Goal: Task Accomplishment & Management: Use online tool/utility

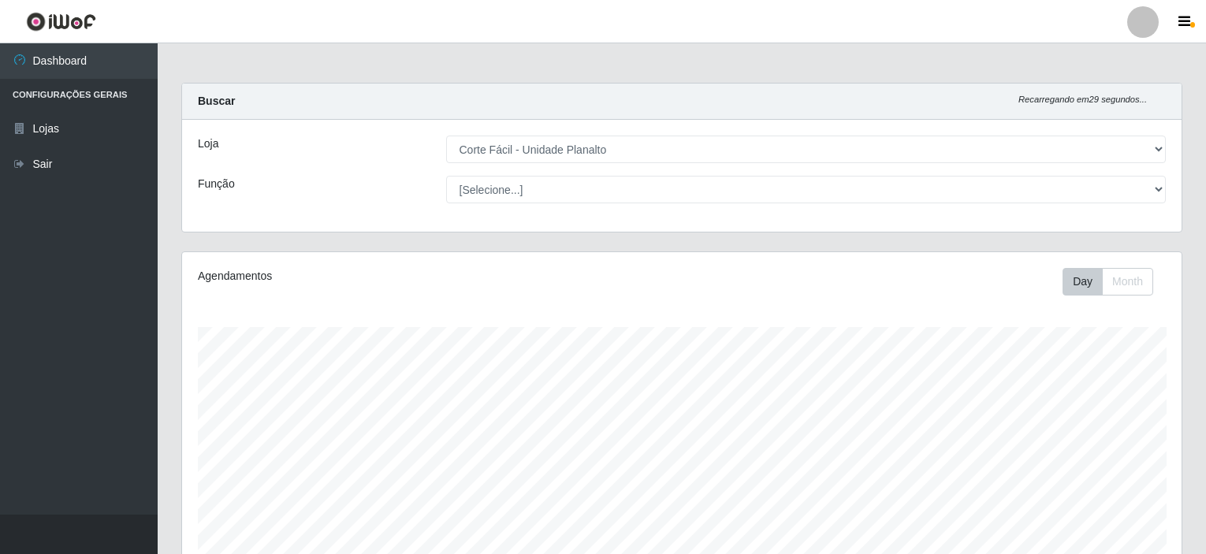
select select "202"
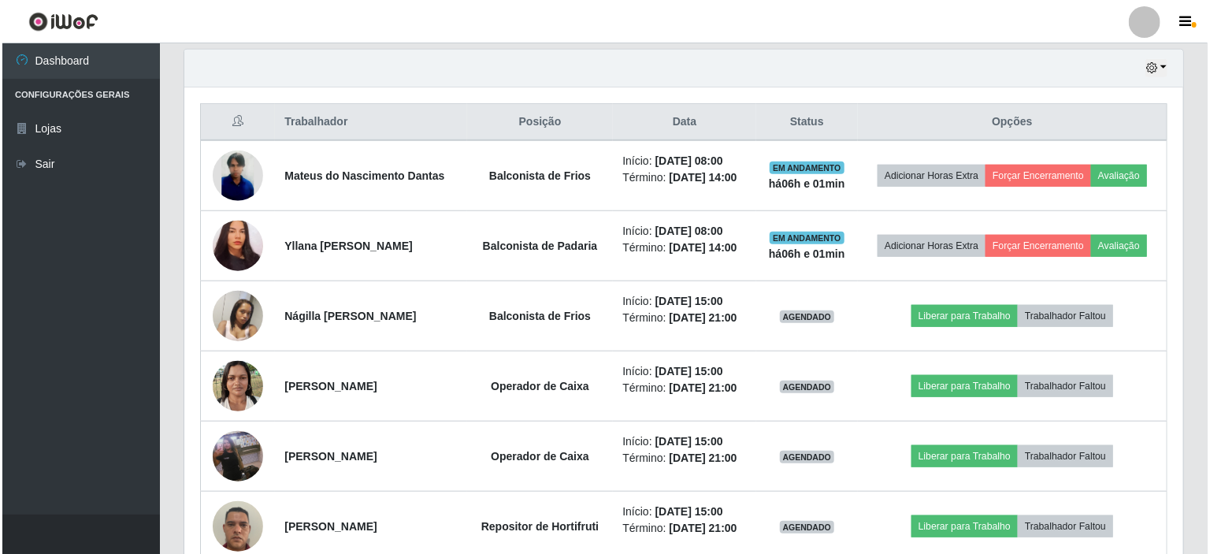
scroll to position [327, 999]
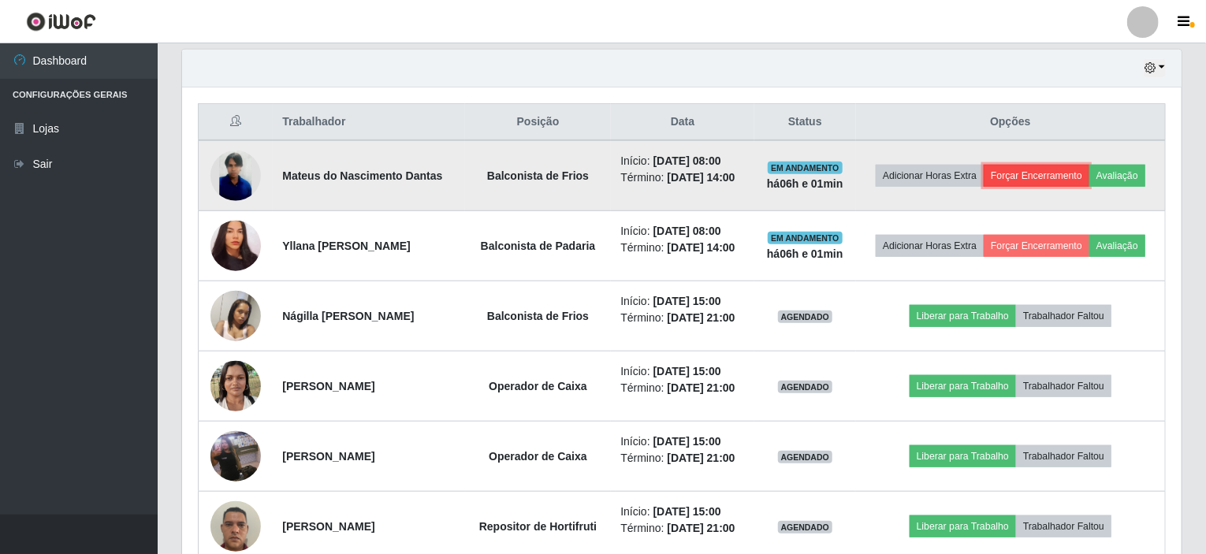
click at [1035, 176] on button "Forçar Encerramento" at bounding box center [1036, 176] width 106 height 22
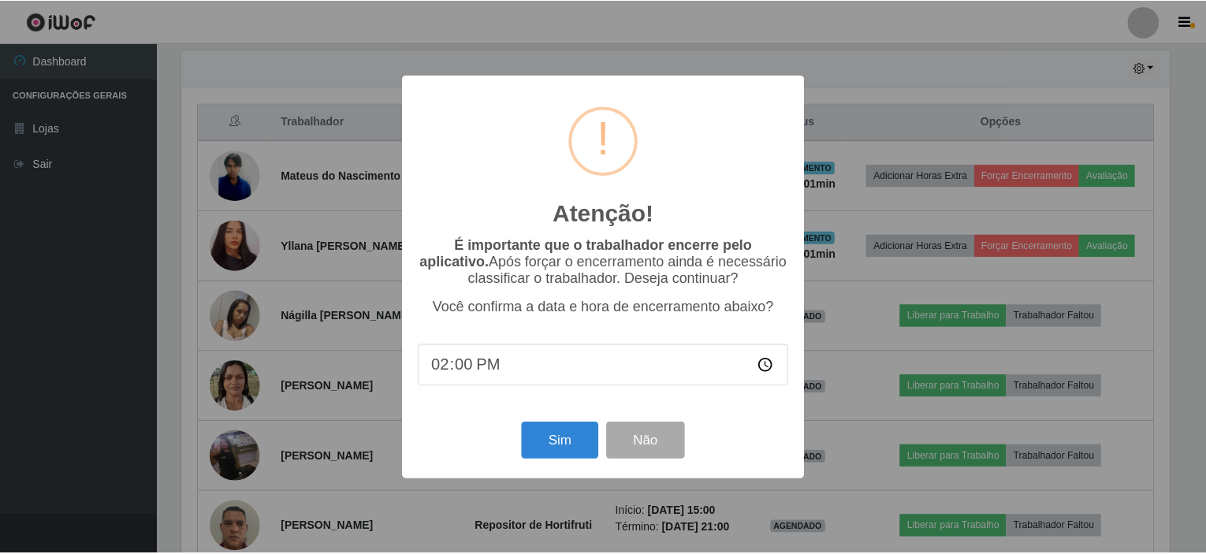
scroll to position [327, 993]
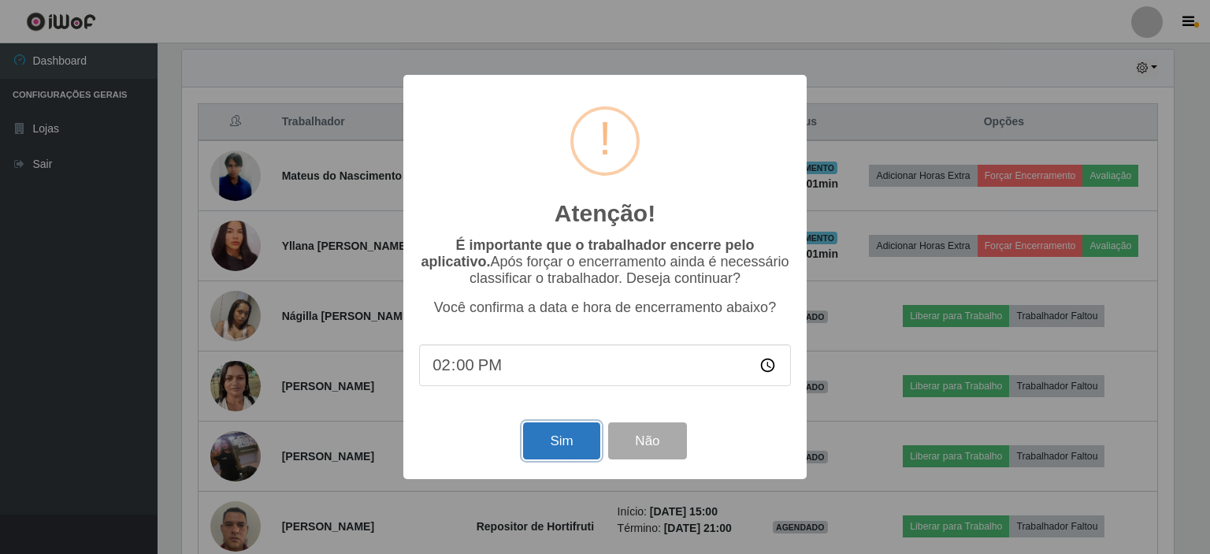
click at [559, 450] on button "Sim" at bounding box center [561, 440] width 76 height 37
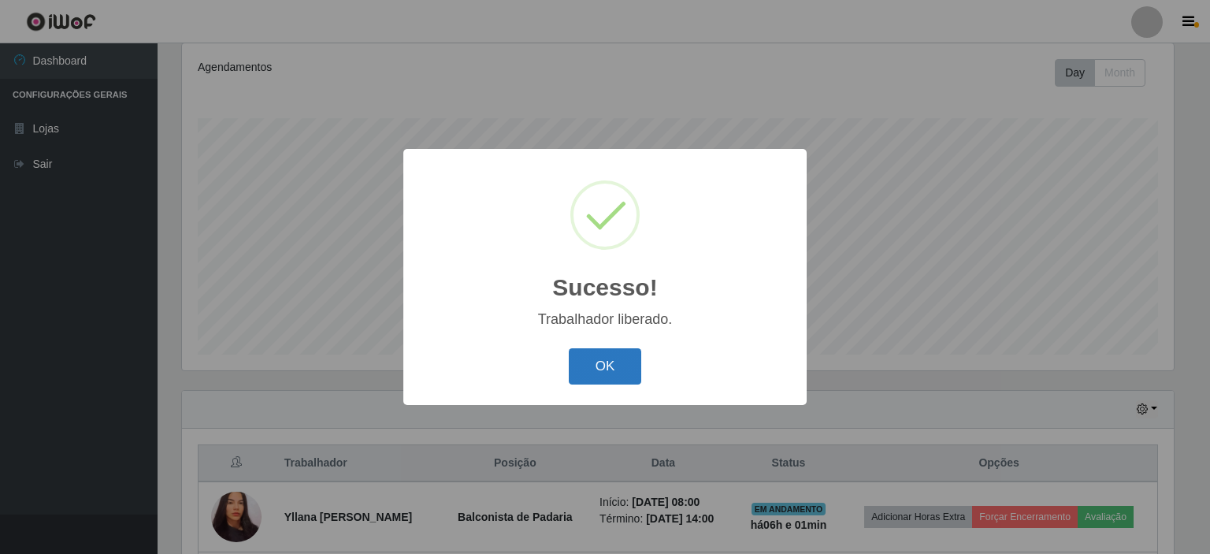
click at [628, 366] on button "OK" at bounding box center [605, 366] width 73 height 37
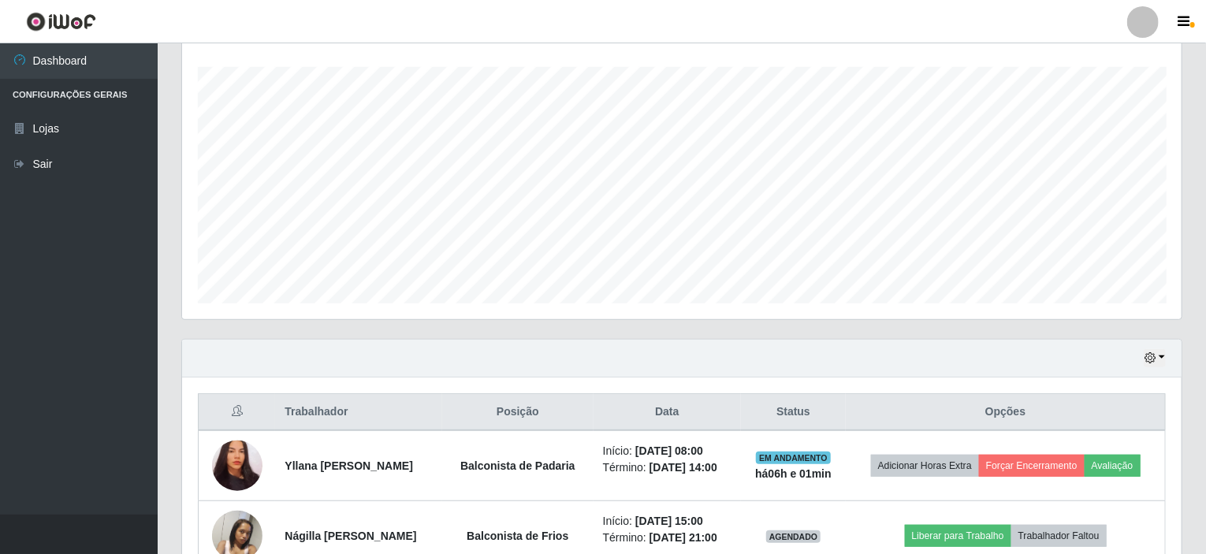
scroll to position [288, 0]
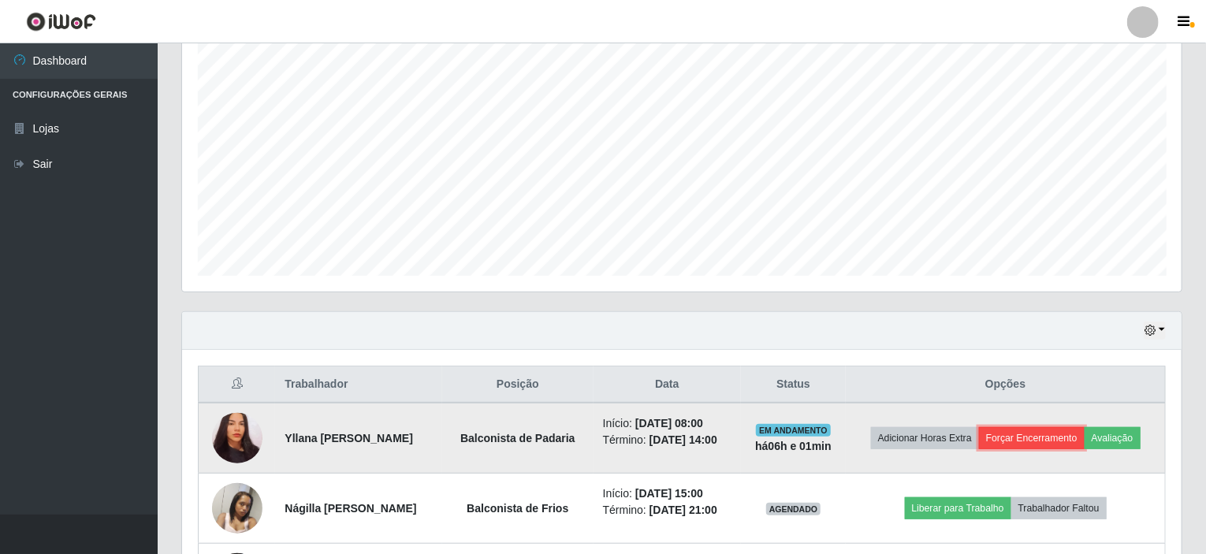
click at [1039, 436] on button "Forçar Encerramento" at bounding box center [1032, 438] width 106 height 22
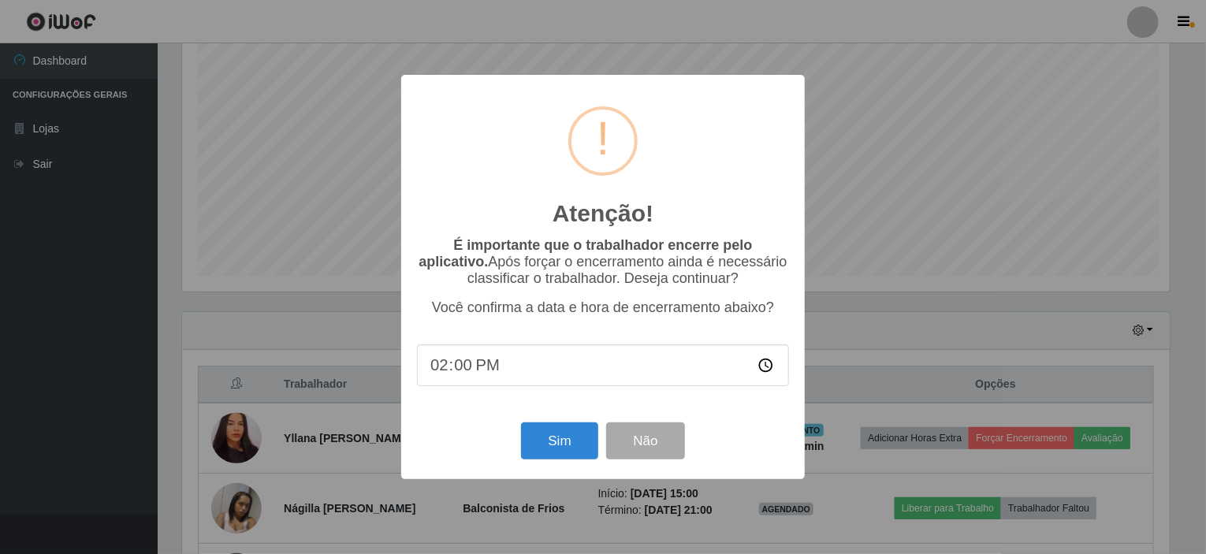
scroll to position [327, 993]
click at [542, 449] on button "Sim" at bounding box center [561, 440] width 76 height 37
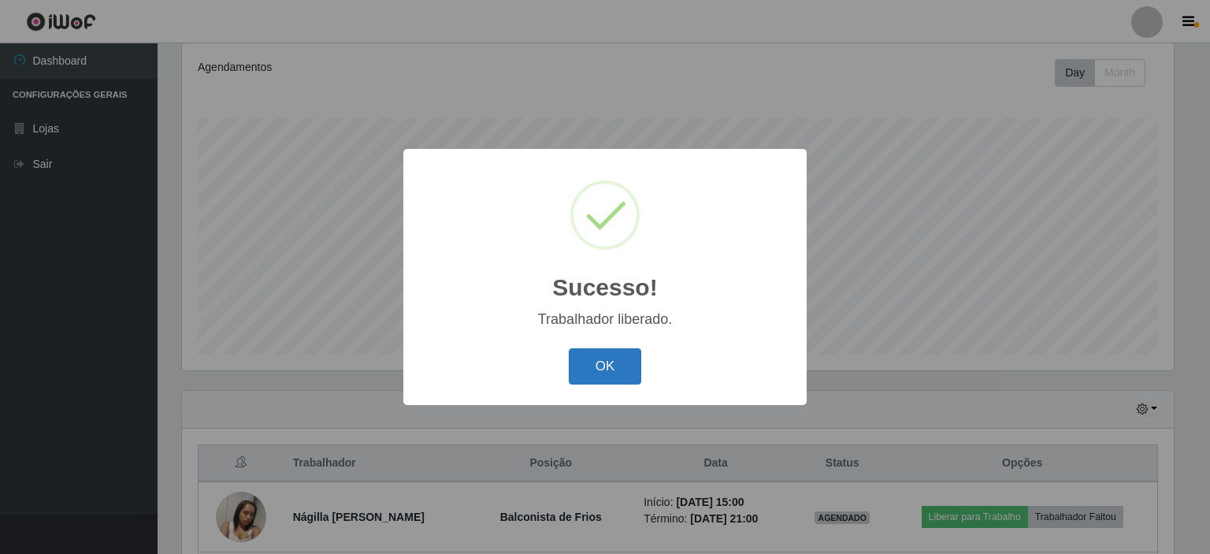
click at [615, 374] on button "OK" at bounding box center [605, 366] width 73 height 37
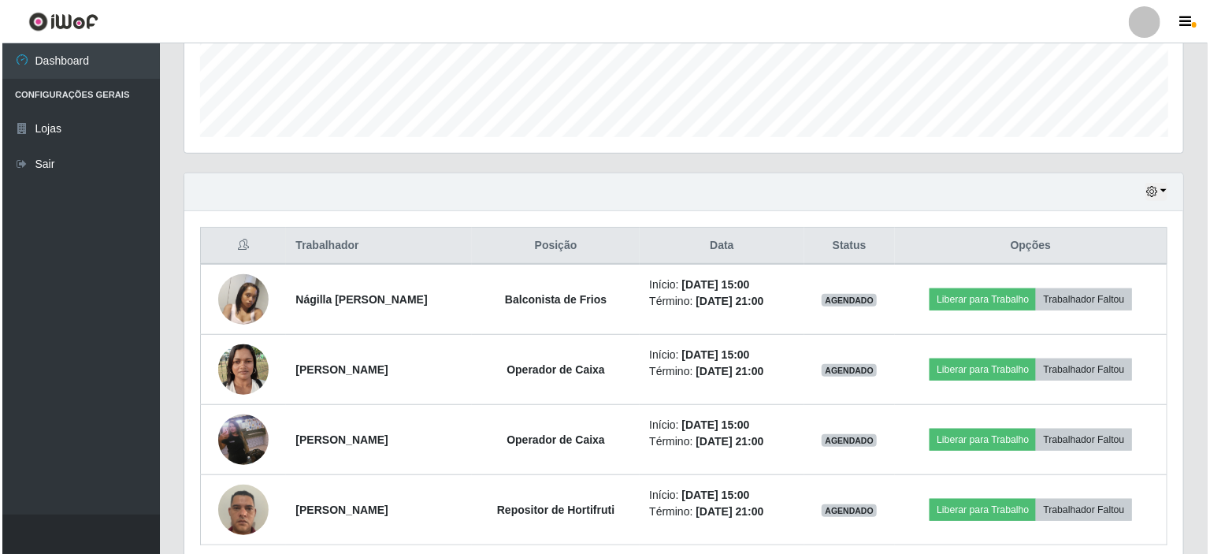
scroll to position [489, 0]
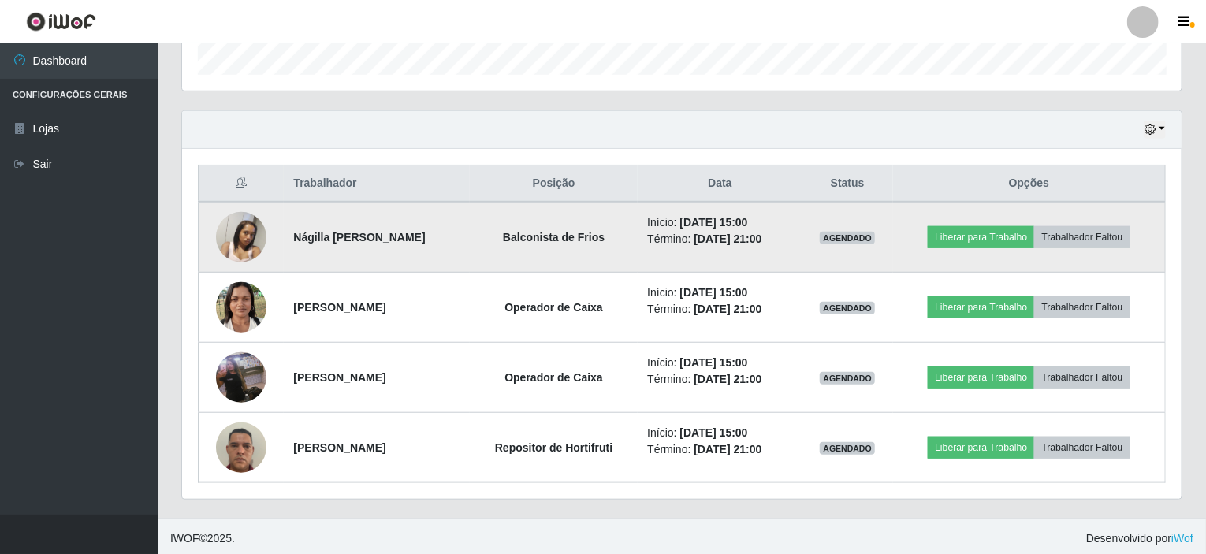
click at [234, 240] on img at bounding box center [241, 236] width 50 height 67
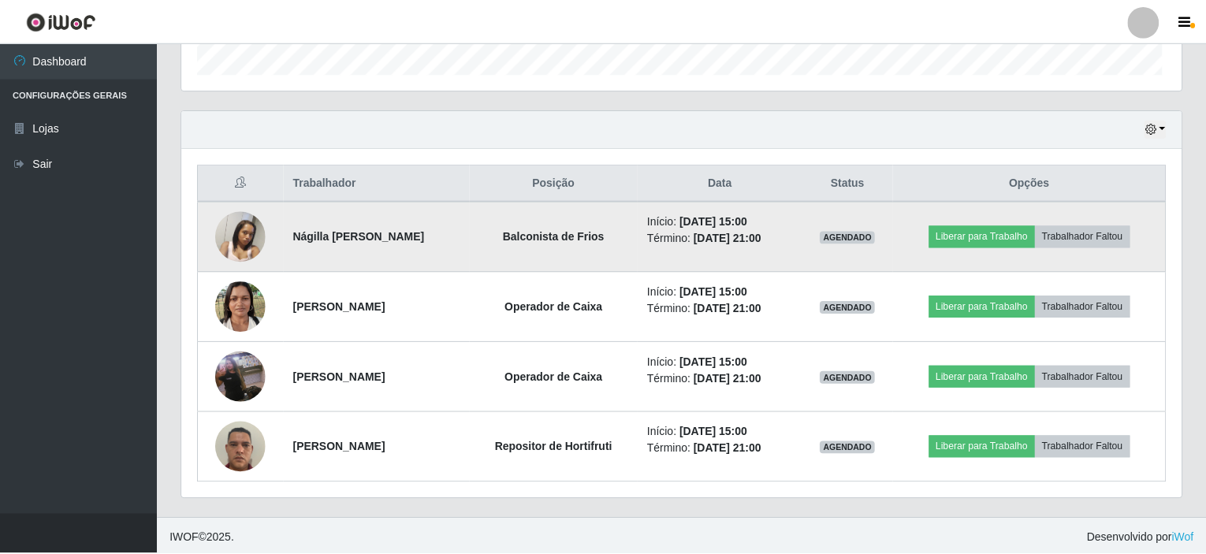
scroll to position [327, 993]
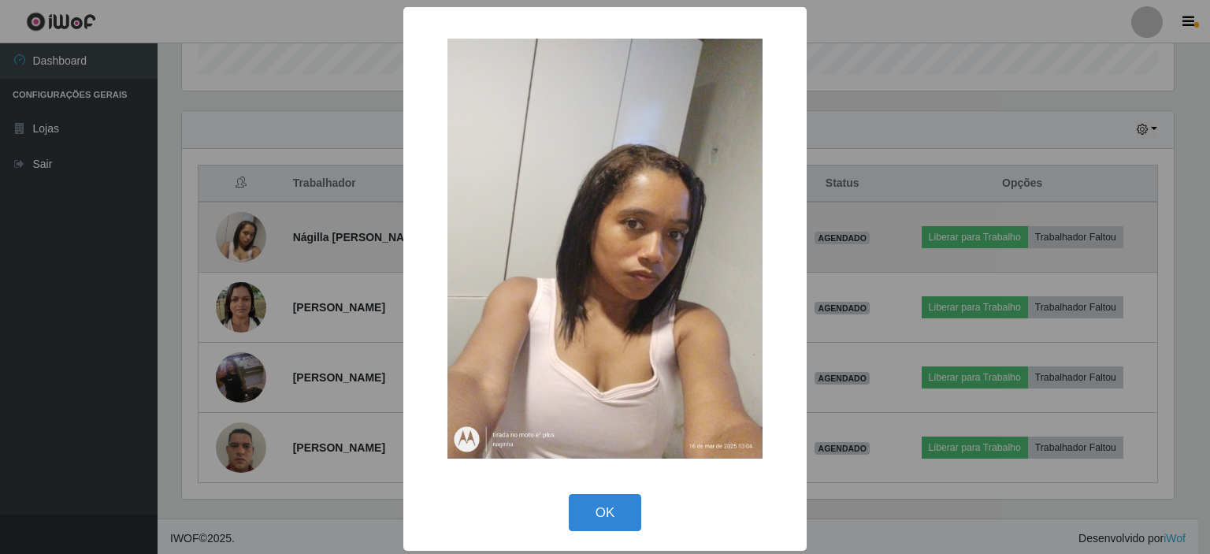
click at [234, 240] on div "× OK Cancel" at bounding box center [605, 277] width 1210 height 554
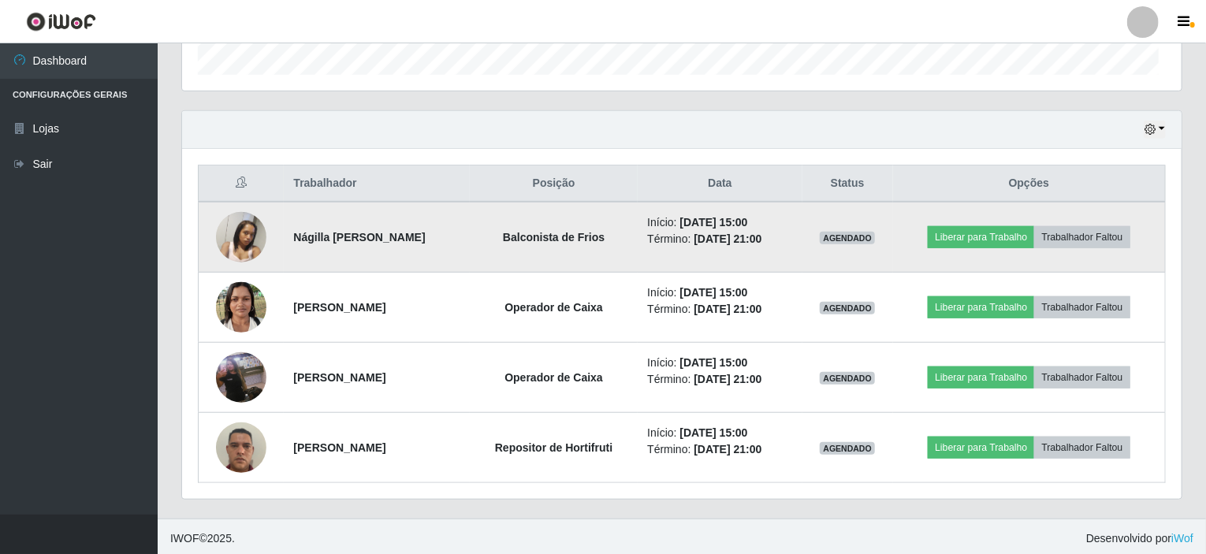
scroll to position [327, 999]
click at [234, 240] on img at bounding box center [241, 236] width 50 height 67
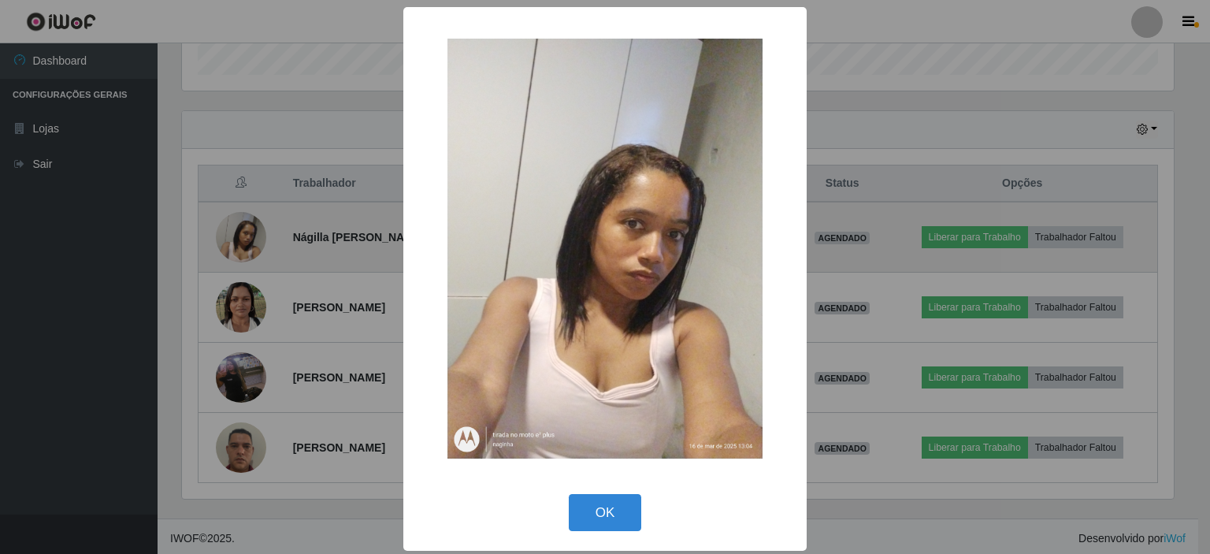
click at [234, 240] on div "× OK Cancel" at bounding box center [605, 277] width 1210 height 554
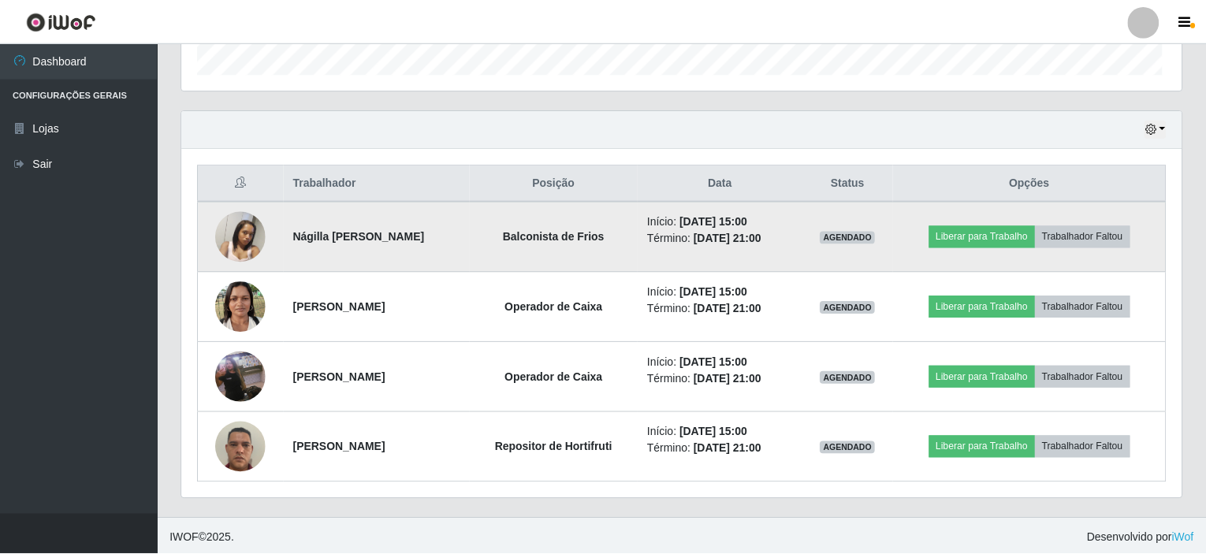
scroll to position [327, 999]
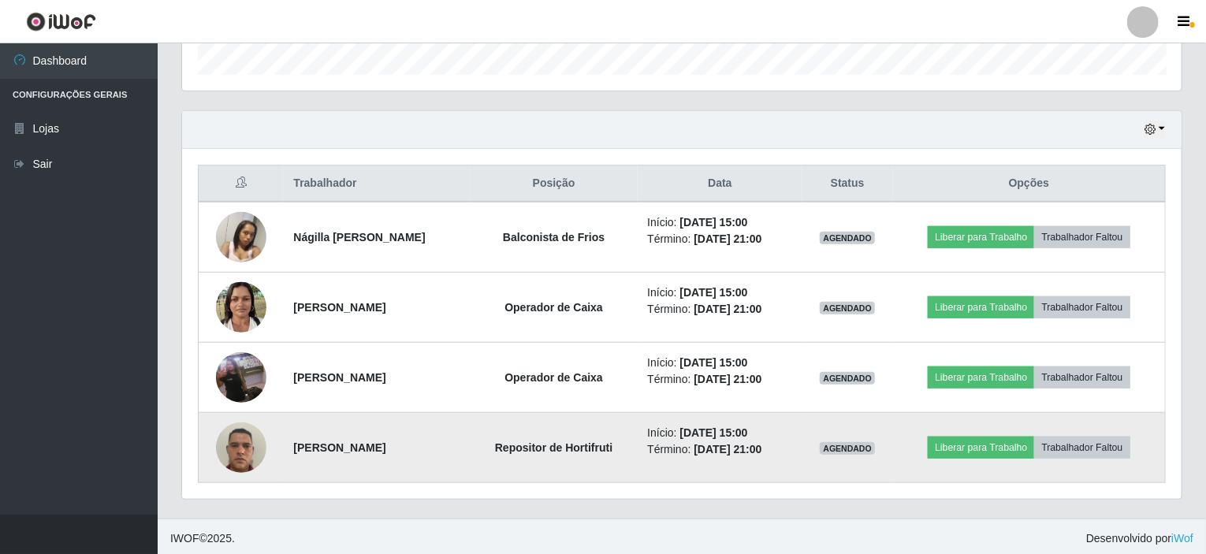
click at [240, 451] on img at bounding box center [241, 447] width 50 height 67
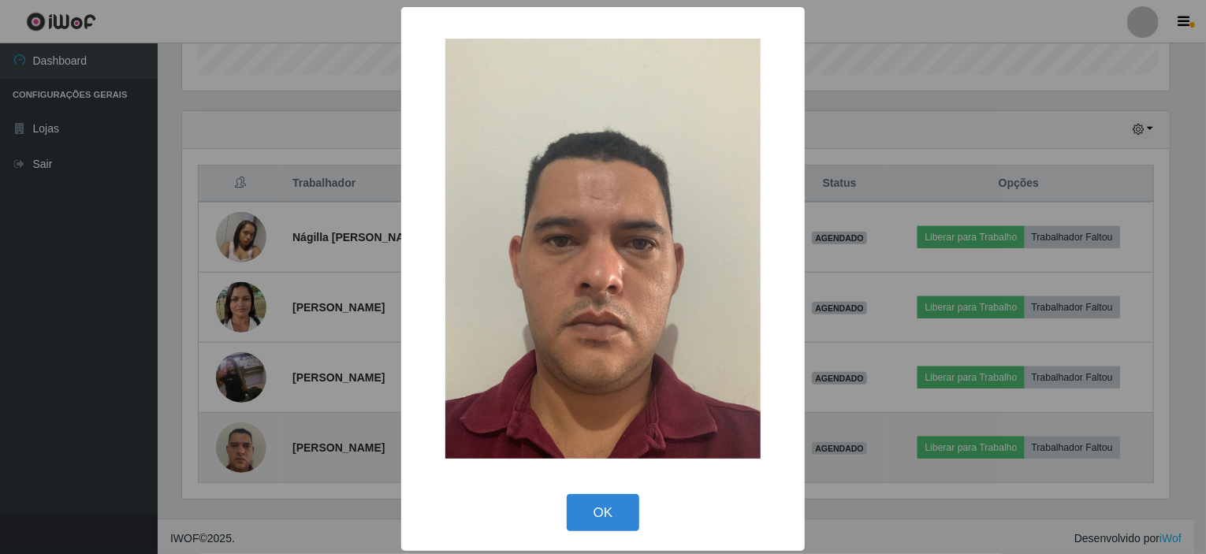
scroll to position [327, 993]
click at [240, 451] on div "× OK Cancel" at bounding box center [605, 277] width 1210 height 554
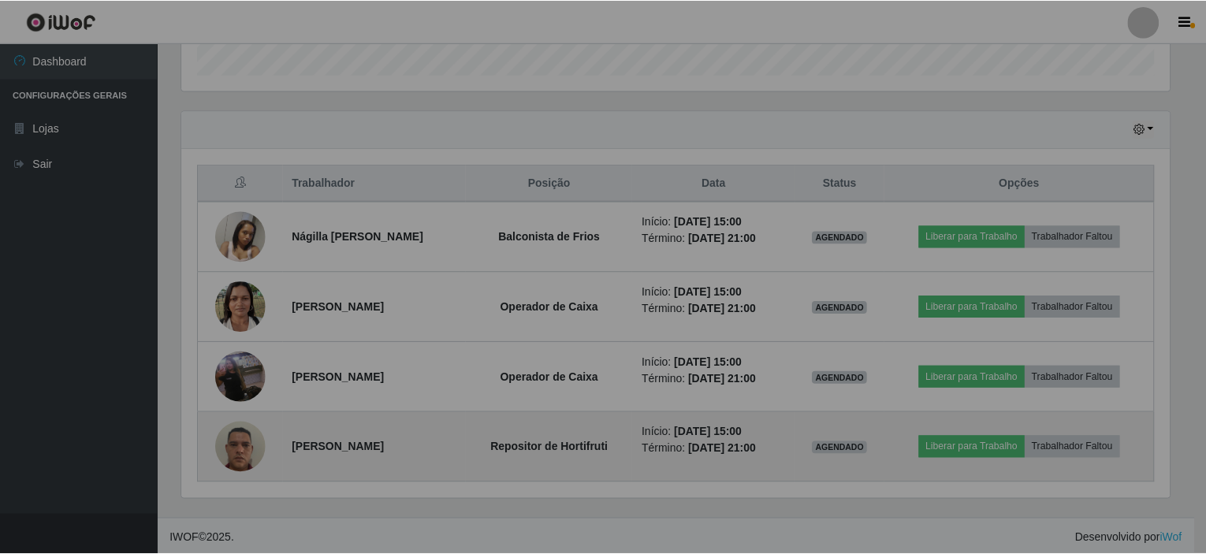
scroll to position [327, 999]
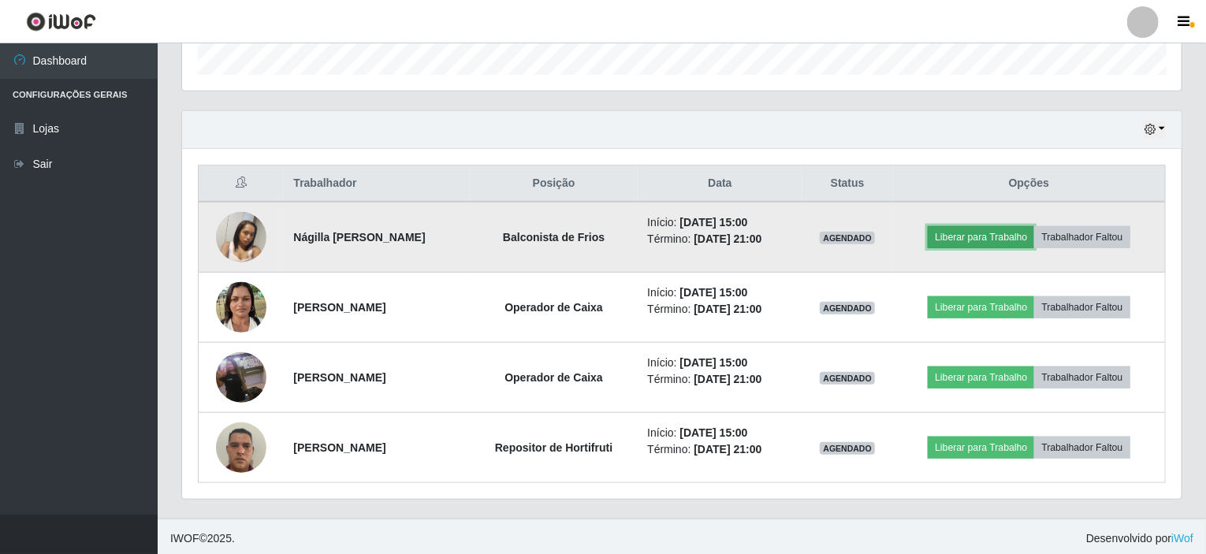
click at [965, 237] on button "Liberar para Trabalho" at bounding box center [980, 237] width 106 height 22
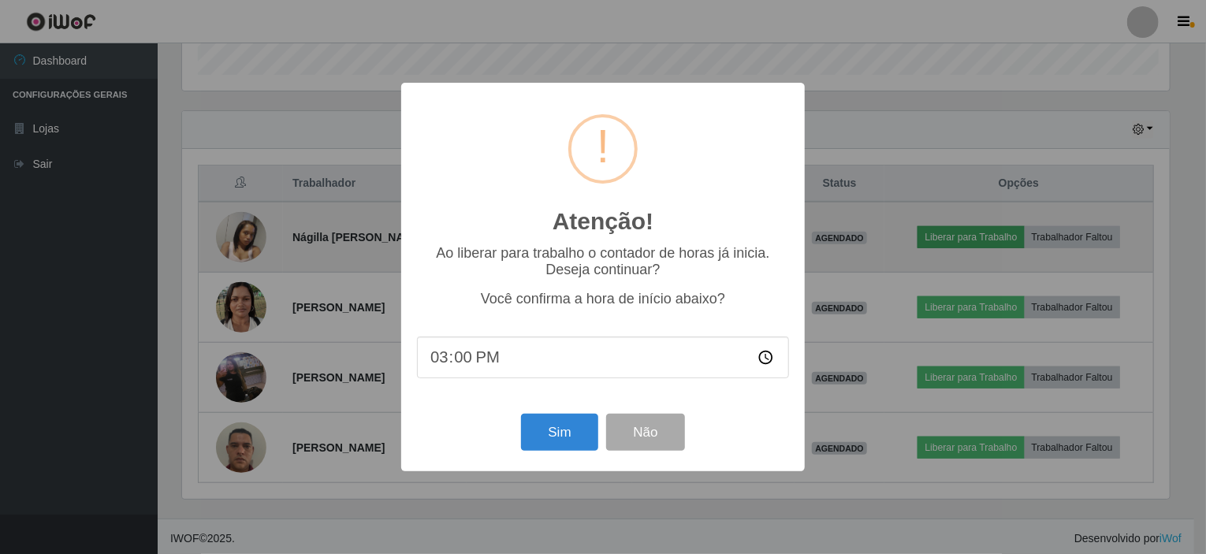
scroll to position [327, 993]
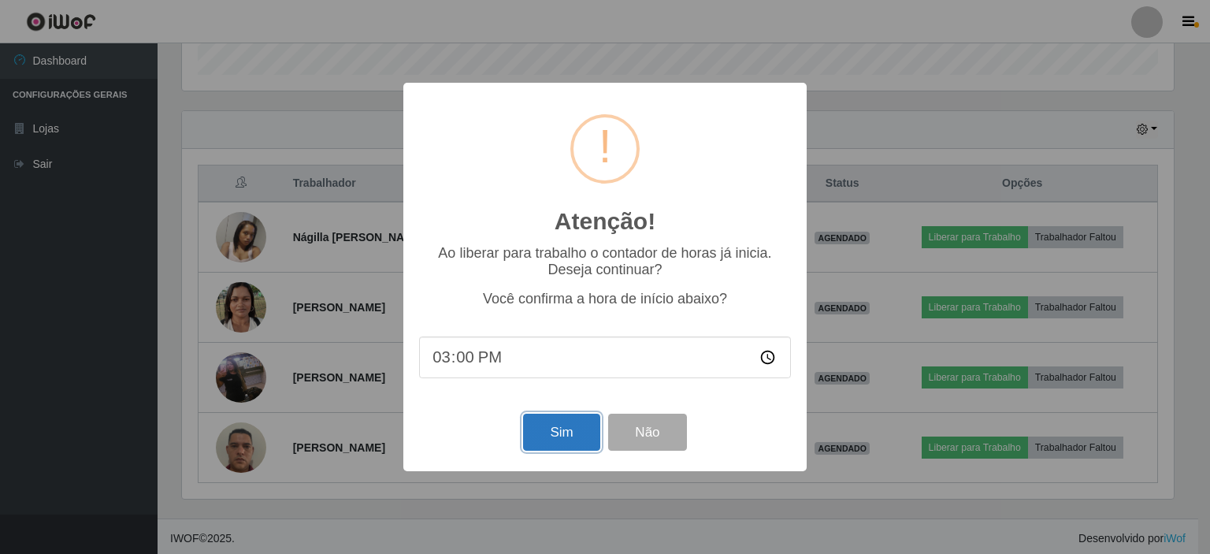
click at [552, 438] on button "Sim" at bounding box center [561, 432] width 76 height 37
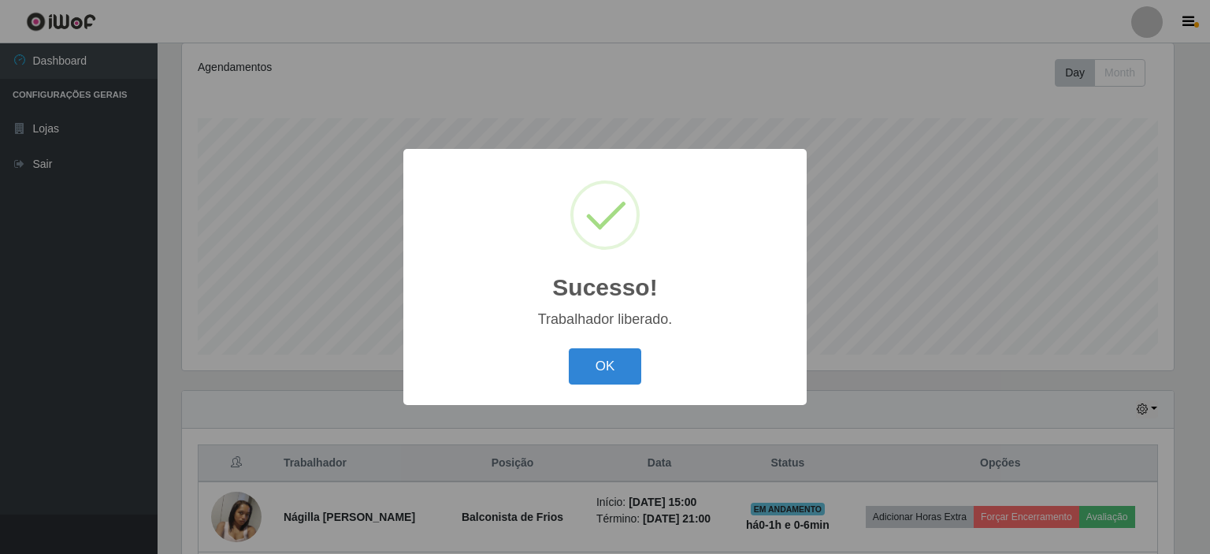
drag, startPoint x: 623, startPoint y: 390, endPoint x: 608, endPoint y: 348, distance: 44.9
click at [622, 390] on div "Sucesso! × Trabalhador liberado. OK Cancel" at bounding box center [604, 276] width 403 height 255
click at [608, 348] on div "OK Cancel" at bounding box center [605, 366] width 372 height 45
click at [608, 367] on button "OK" at bounding box center [605, 366] width 73 height 37
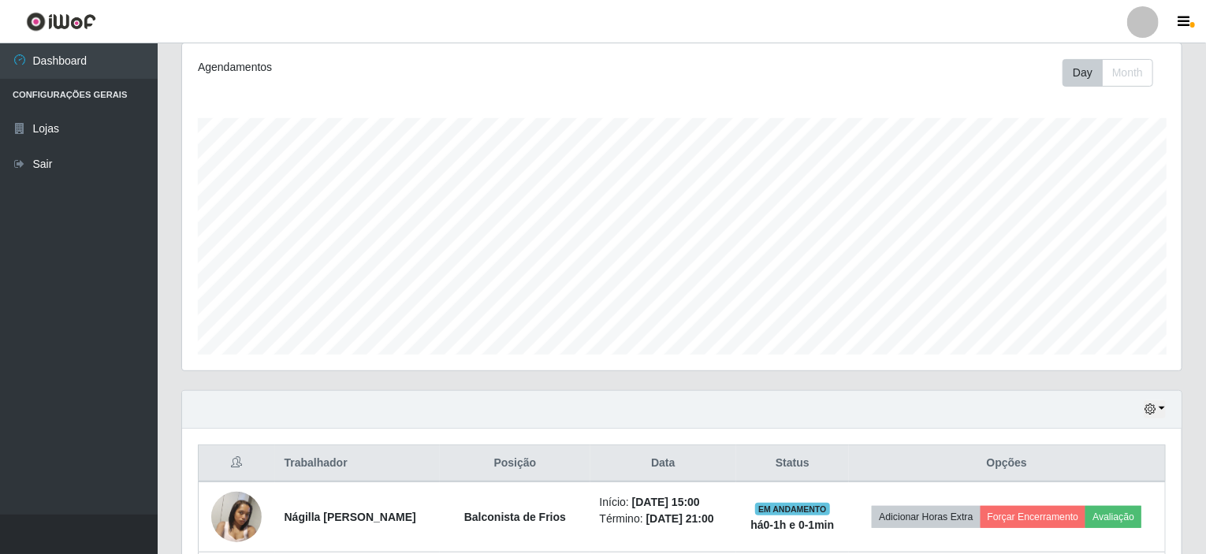
scroll to position [366, 0]
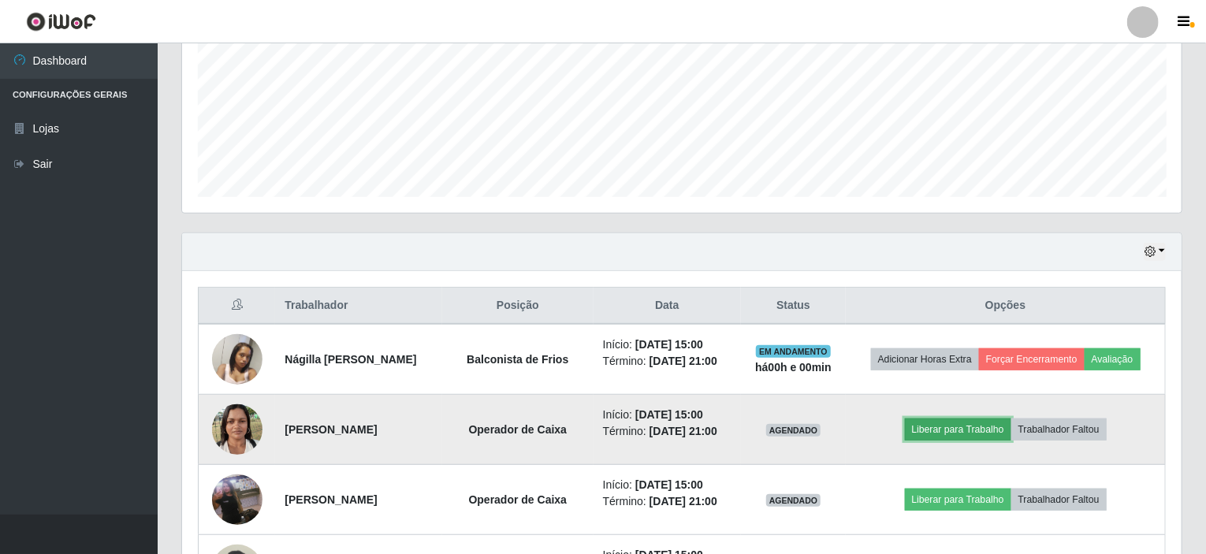
click at [968, 432] on button "Liberar para Trabalho" at bounding box center [958, 429] width 106 height 22
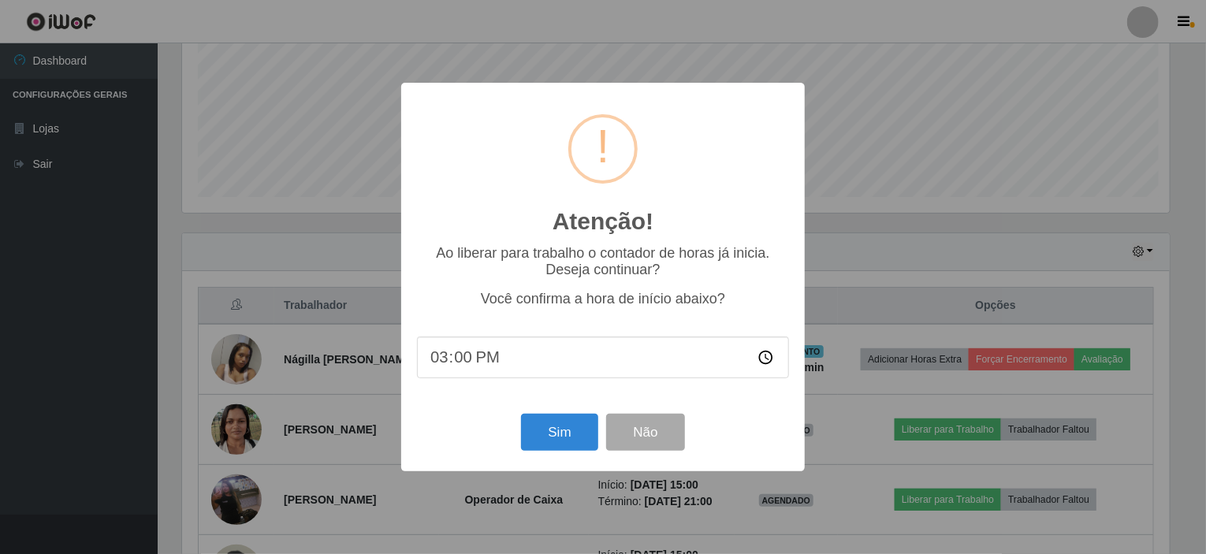
scroll to position [327, 993]
click at [584, 448] on button "Sim" at bounding box center [561, 432] width 76 height 37
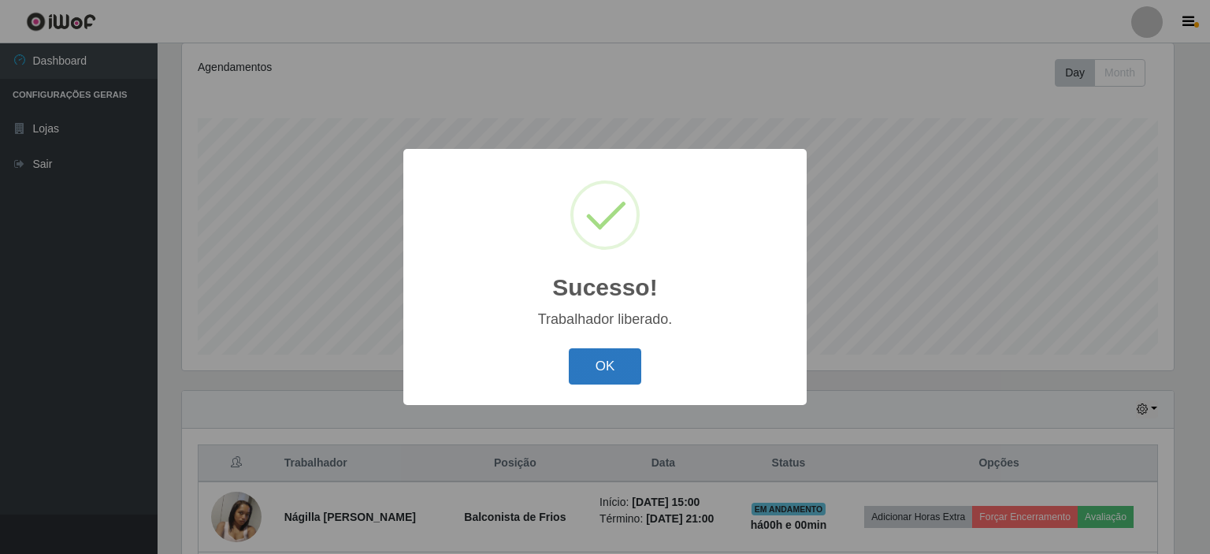
click at [615, 366] on button "OK" at bounding box center [605, 366] width 73 height 37
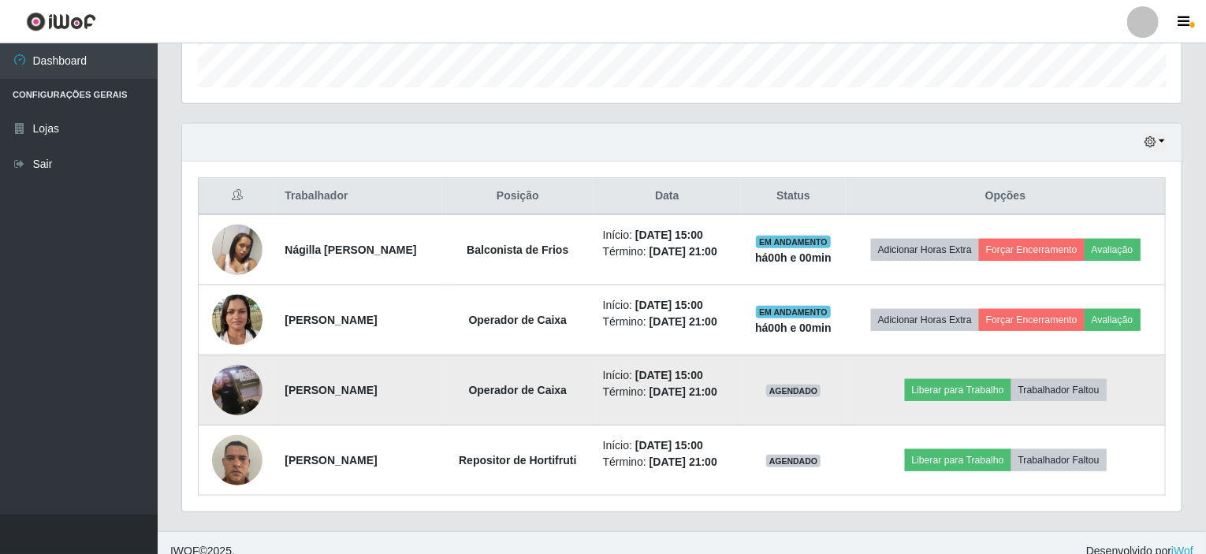
scroll to position [489, 0]
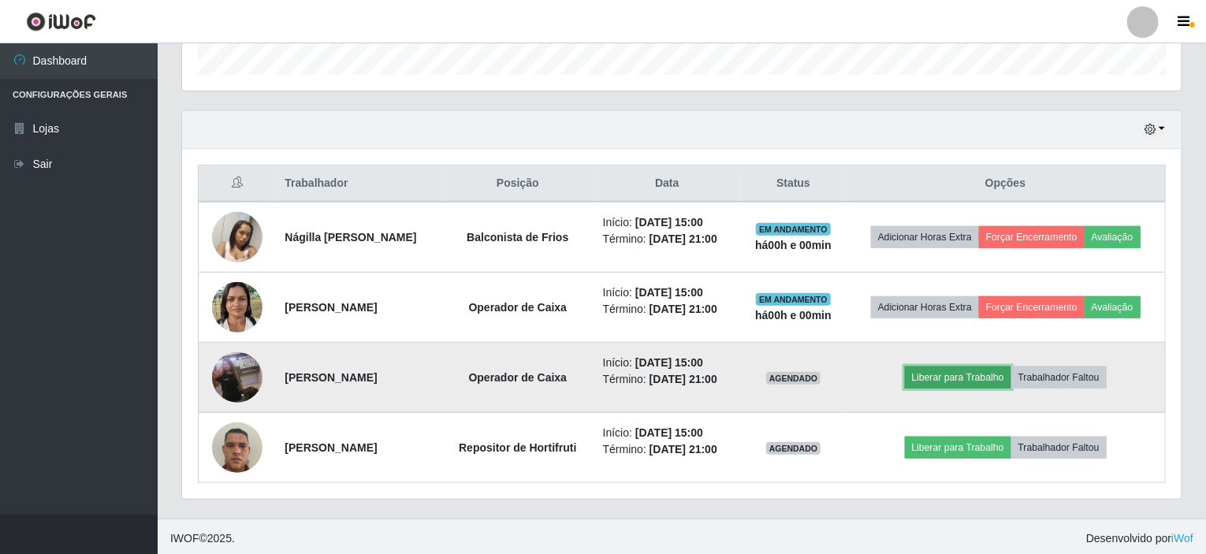
click at [1011, 379] on button "Liberar para Trabalho" at bounding box center [958, 377] width 106 height 22
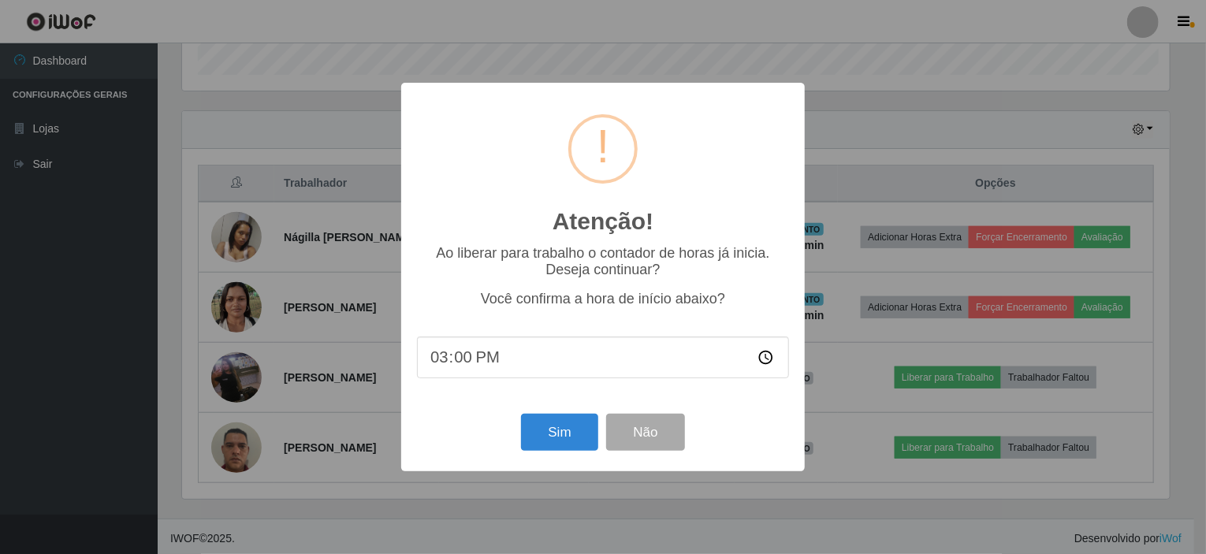
scroll to position [327, 993]
click at [559, 435] on button "Sim" at bounding box center [561, 432] width 76 height 37
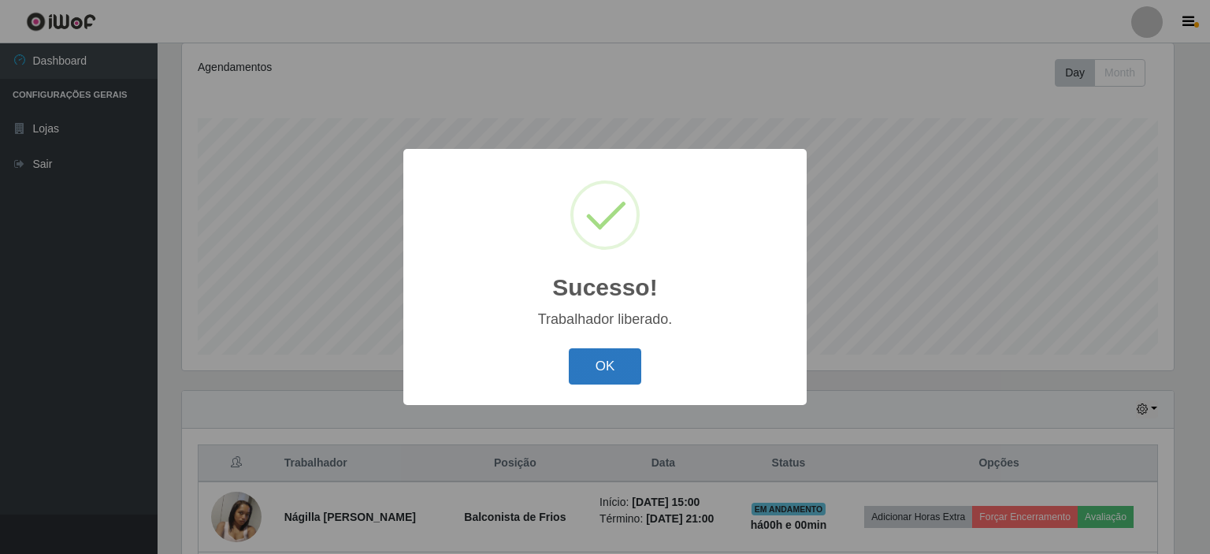
click at [632, 373] on button "OK" at bounding box center [605, 366] width 73 height 37
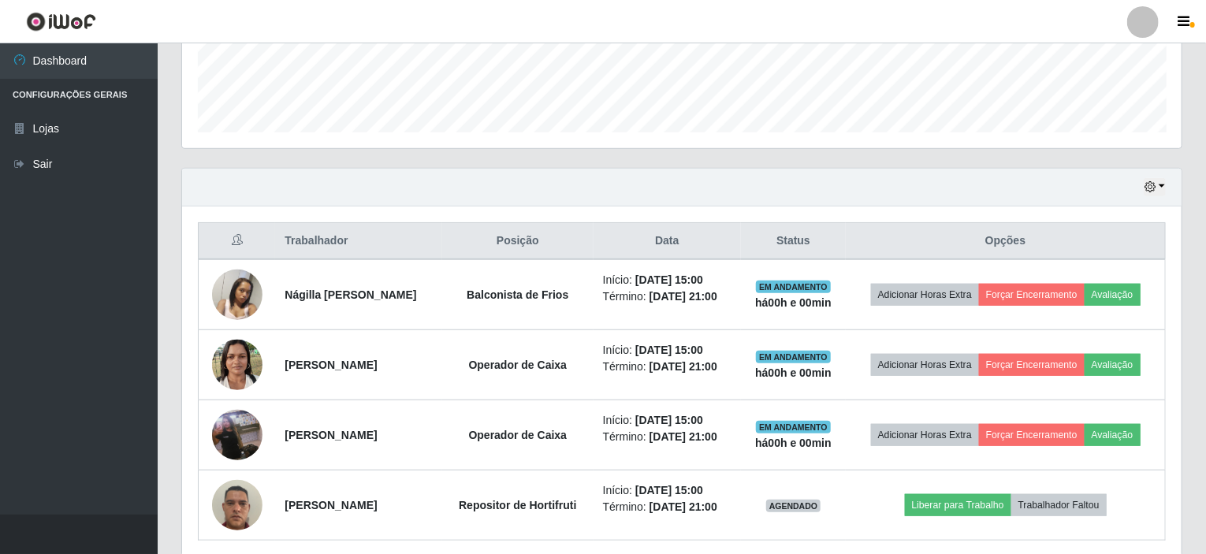
scroll to position [489, 0]
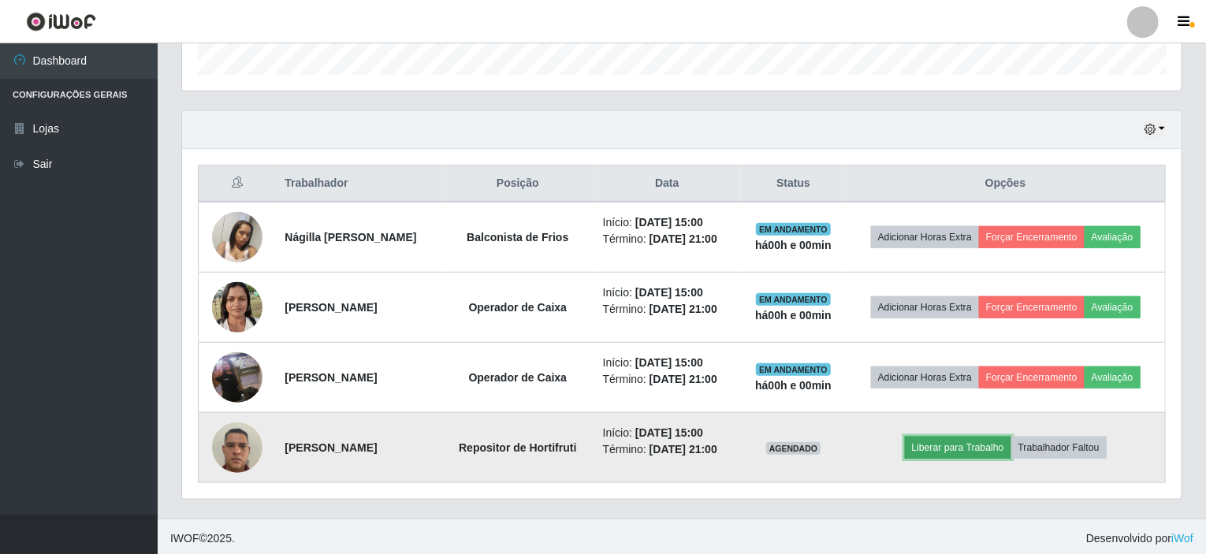
click at [966, 447] on button "Liberar para Trabalho" at bounding box center [958, 448] width 106 height 22
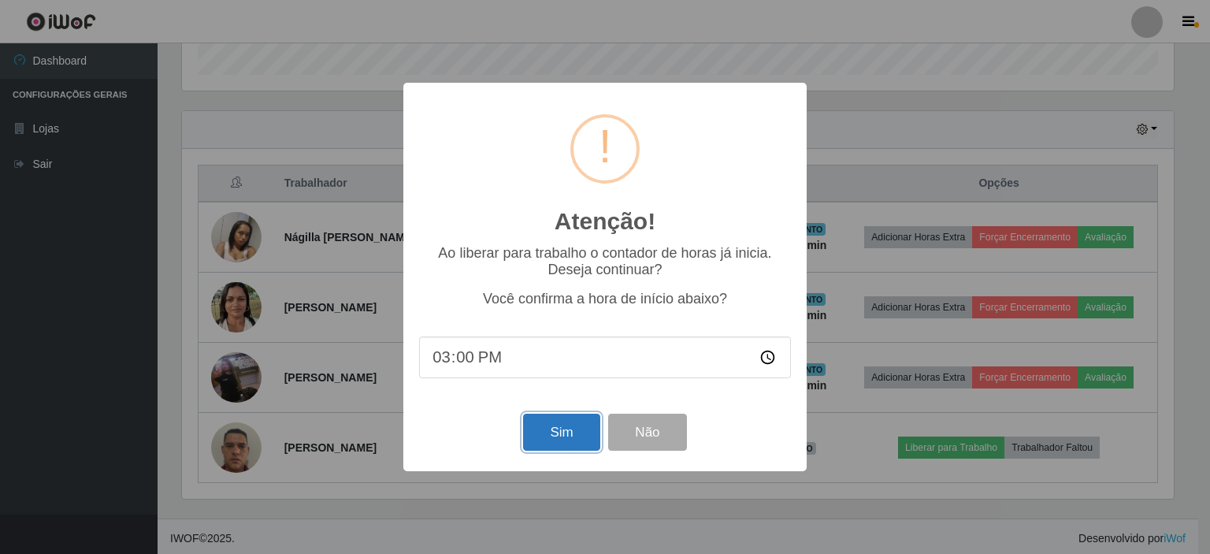
click at [565, 433] on button "Sim" at bounding box center [561, 432] width 76 height 37
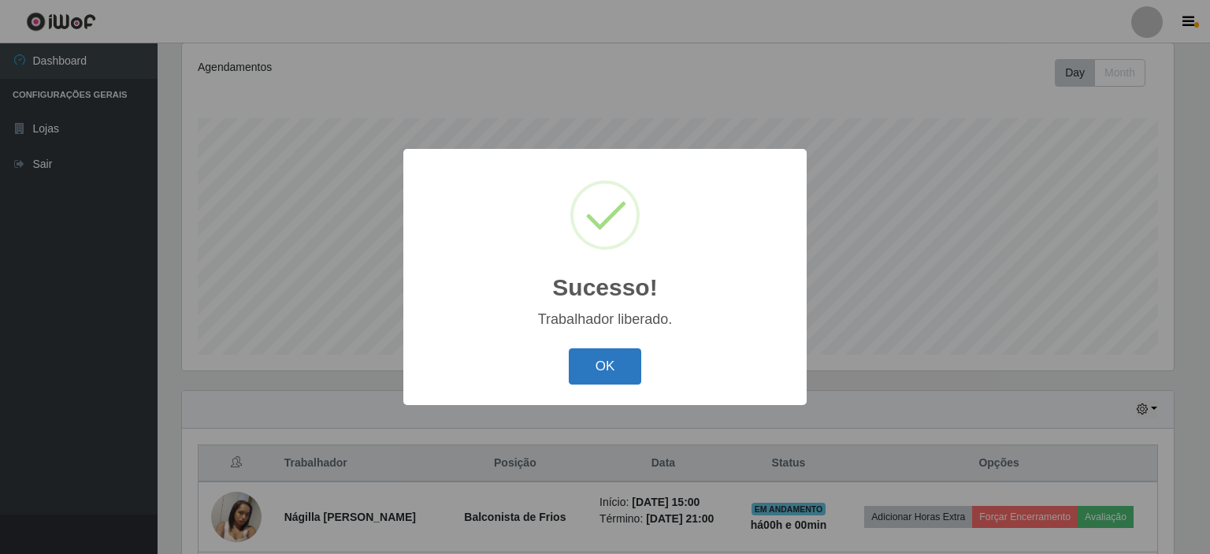
click at [622, 356] on button "OK" at bounding box center [605, 366] width 73 height 37
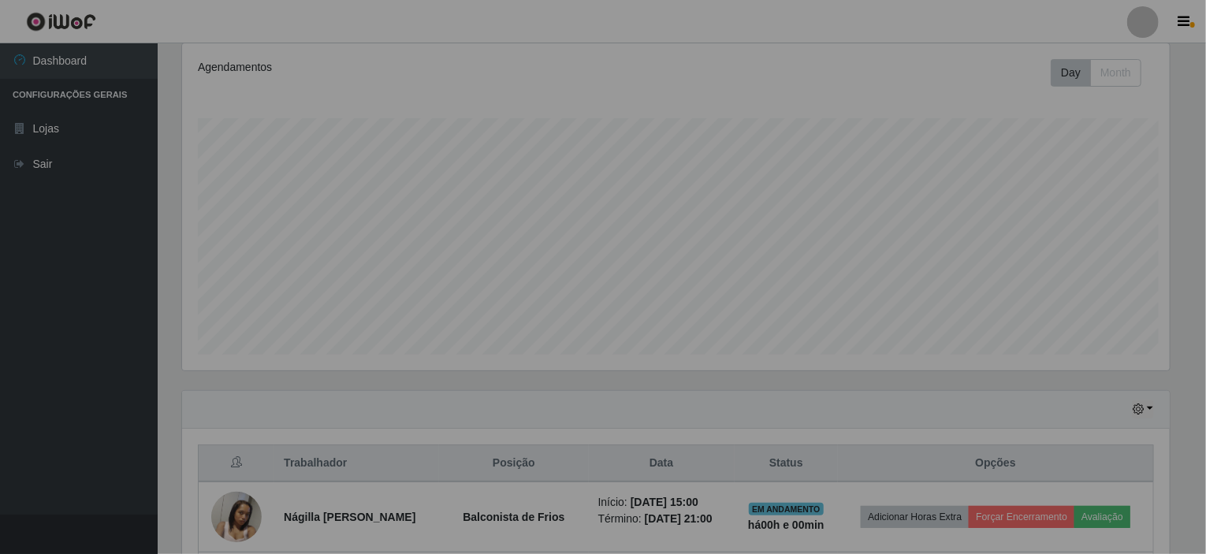
scroll to position [0, 0]
